Goal: Complete application form

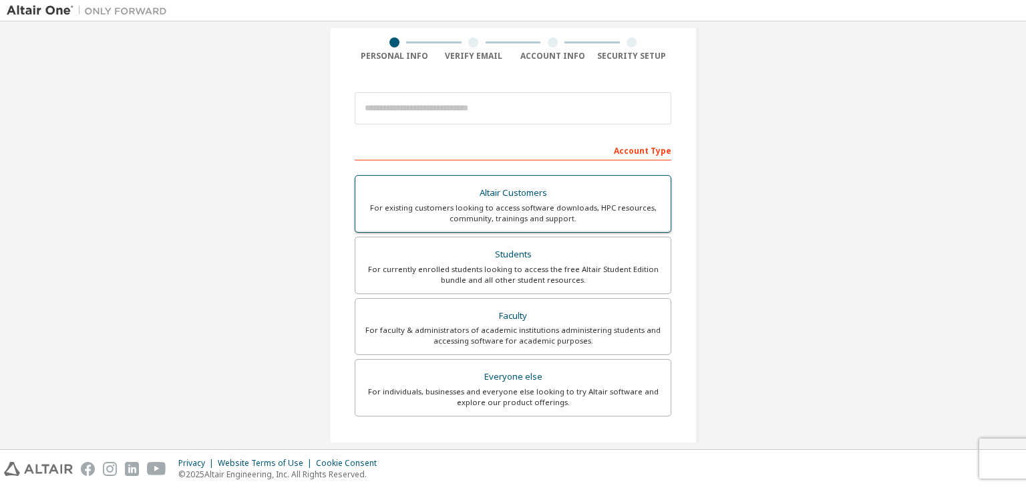
scroll to position [134, 0]
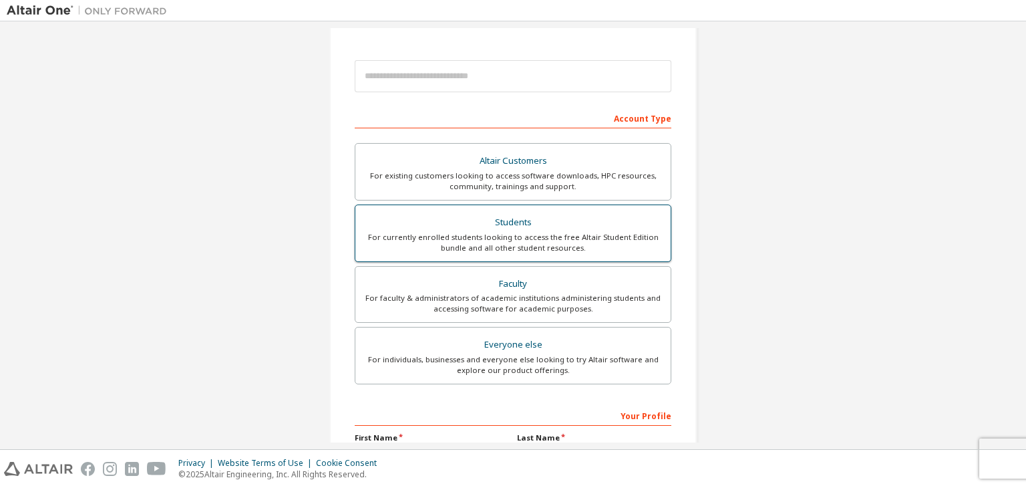
click at [495, 228] on div "Students" at bounding box center [513, 222] width 299 height 19
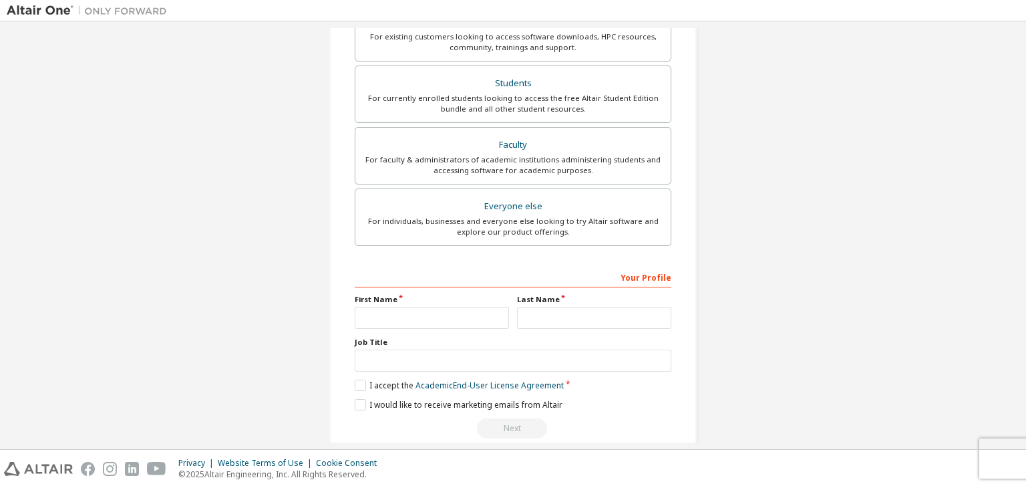
scroll to position [325, 0]
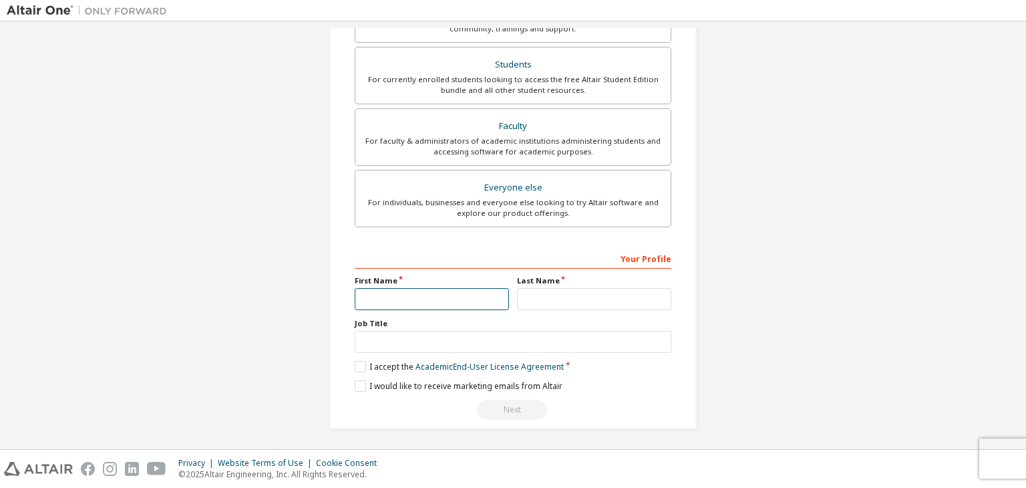
click at [456, 298] on input "text" at bounding box center [432, 299] width 154 height 22
type input "*"
type input "**********"
drag, startPoint x: 615, startPoint y: 287, endPoint x: 668, endPoint y: 295, distance: 53.4
click at [617, 289] on input "text" at bounding box center [594, 299] width 154 height 22
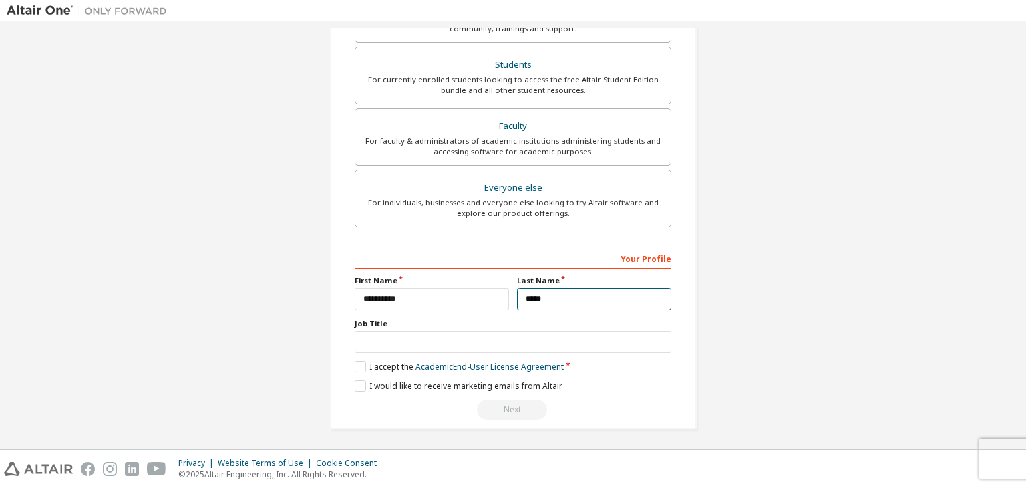
type input "*****"
click at [533, 337] on input "text" at bounding box center [513, 342] width 317 height 22
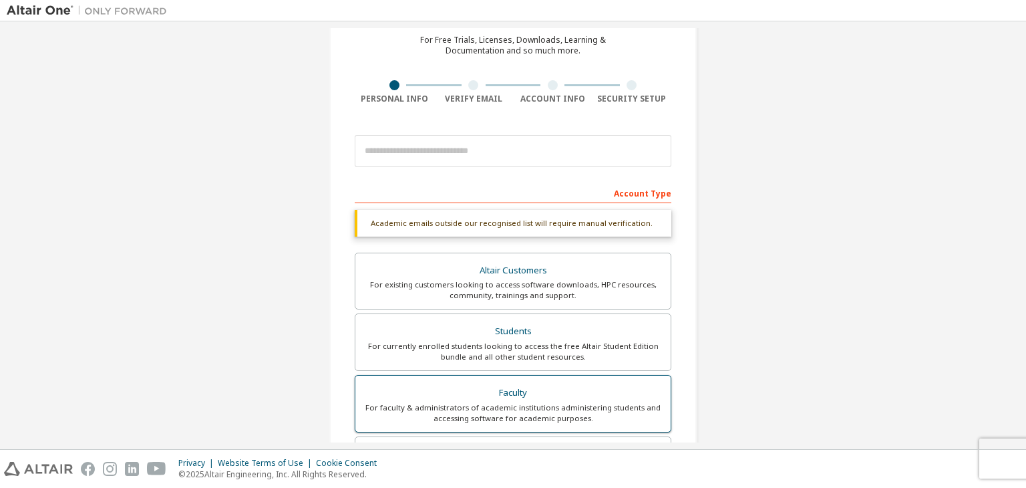
scroll to position [58, 0]
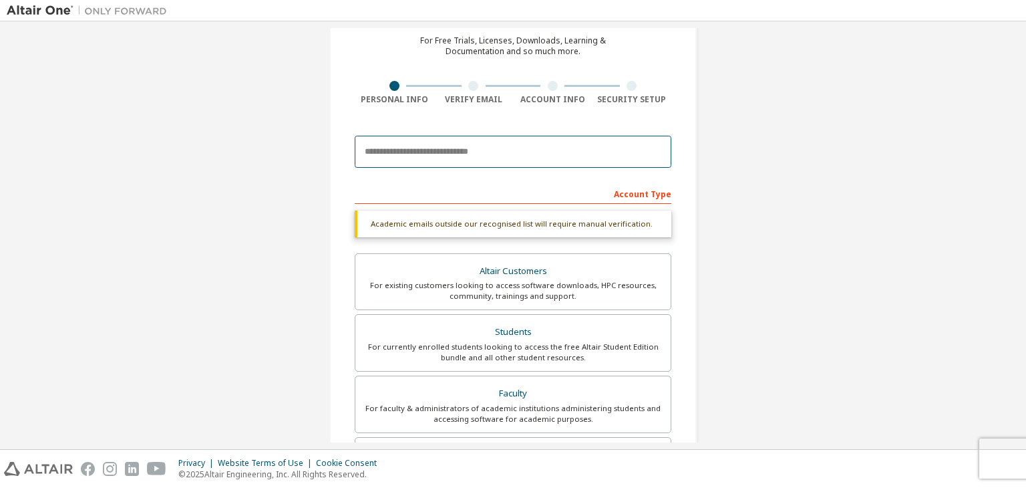
click at [473, 145] on input "email" at bounding box center [513, 152] width 317 height 32
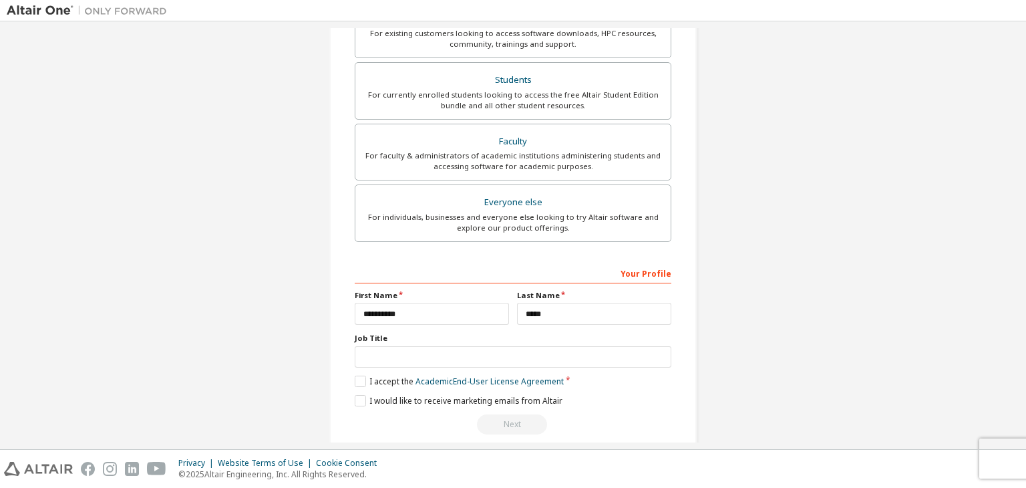
scroll to position [291, 0]
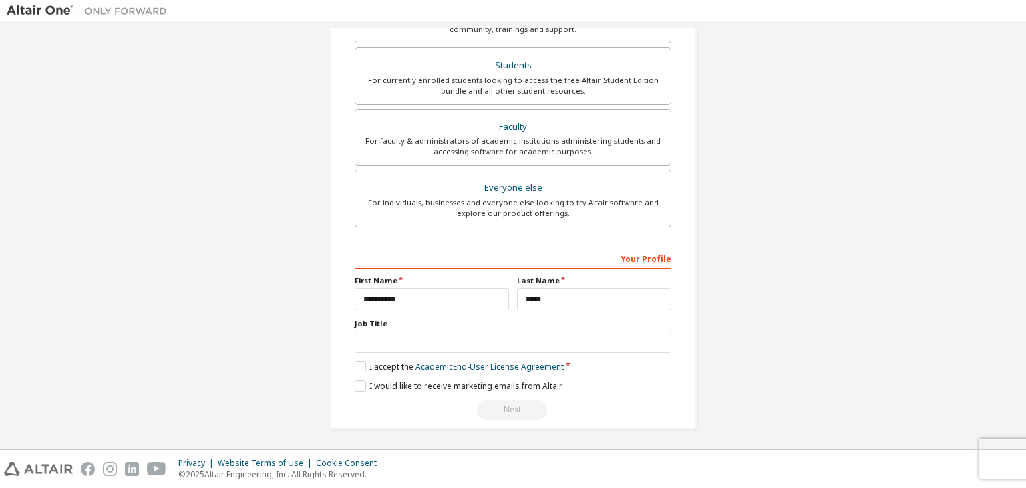
type input "**********"
click at [492, 345] on input "text" at bounding box center [513, 342] width 317 height 22
type input "*******"
click at [364, 367] on label "I accept the Academic End-User License Agreement" at bounding box center [459, 366] width 209 height 11
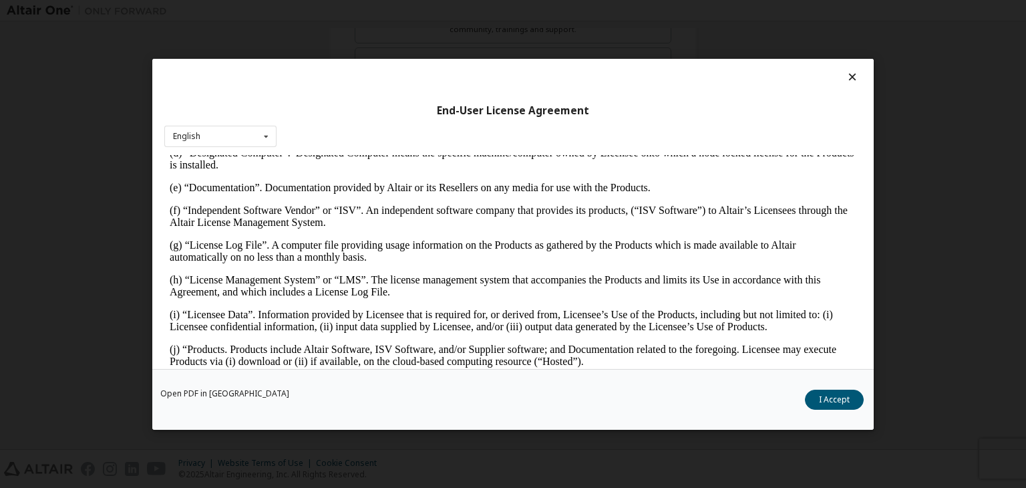
scroll to position [601, 0]
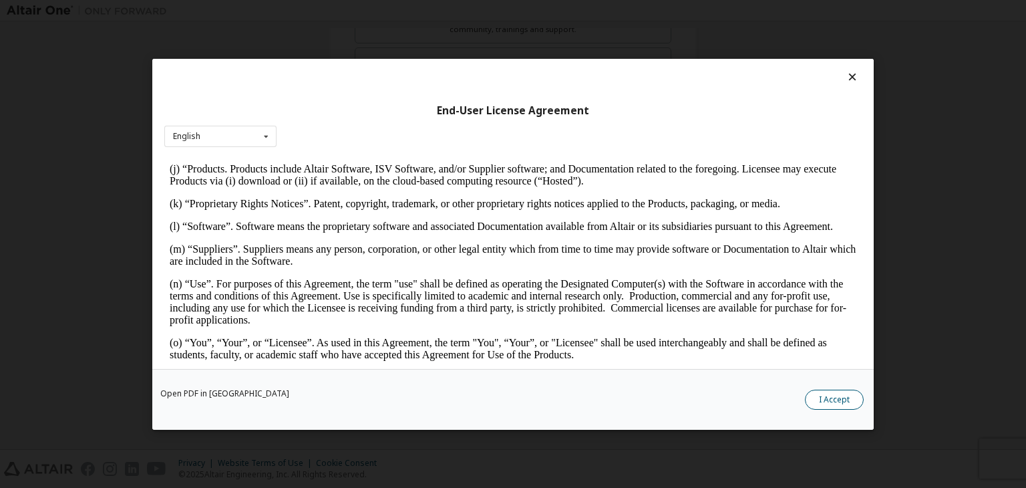
click at [829, 394] on button "I Accept" at bounding box center [834, 400] width 59 height 20
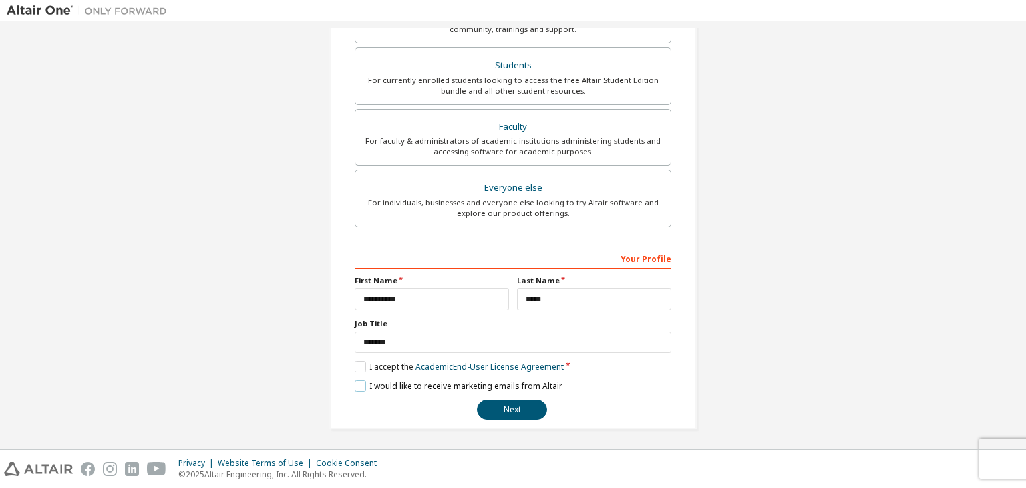
click at [356, 386] on label "I would like to receive marketing emails from Altair" at bounding box center [459, 385] width 208 height 11
click at [528, 410] on button "Next" at bounding box center [512, 410] width 70 height 20
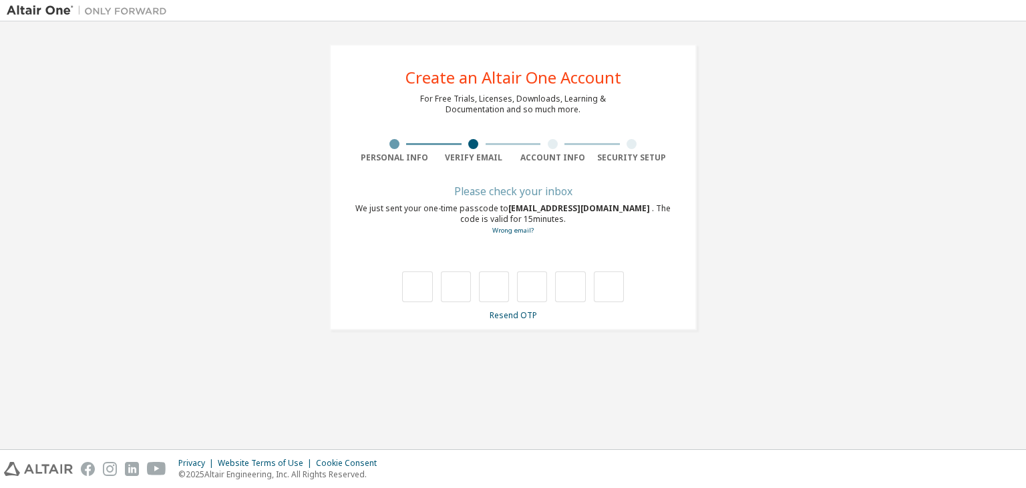
scroll to position [0, 0]
type input "*"
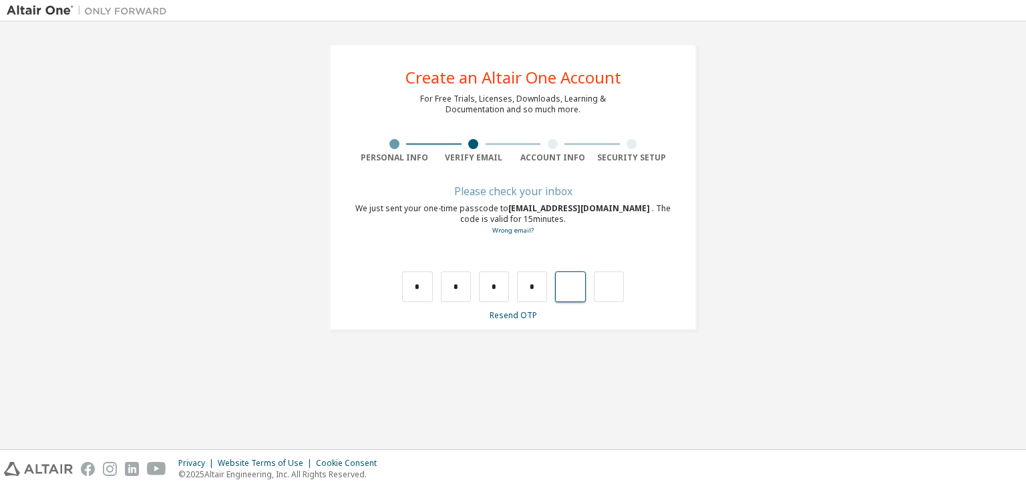
type input "*"
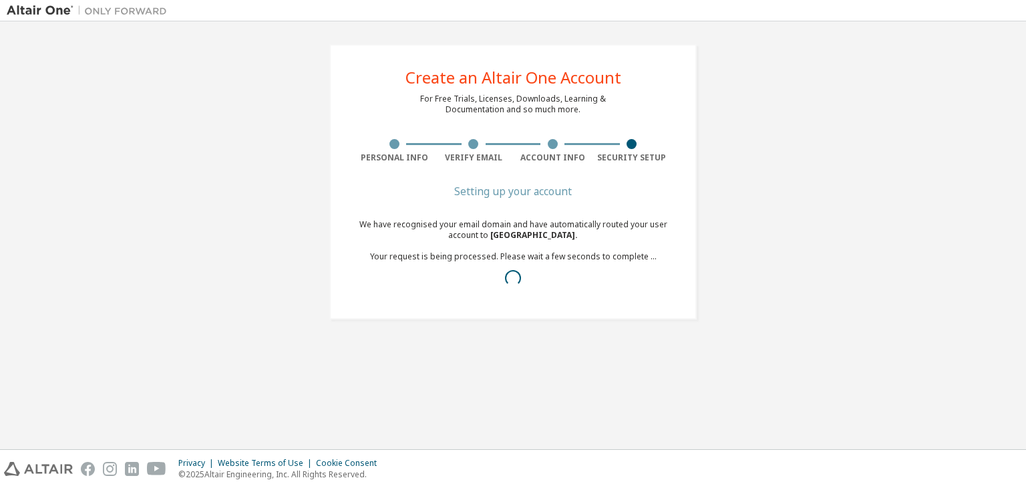
click at [396, 142] on div at bounding box center [395, 144] width 10 height 10
